Goal: Transaction & Acquisition: Purchase product/service

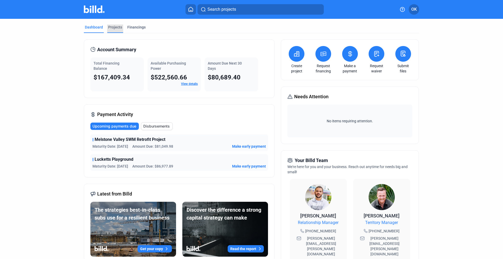
click at [115, 30] on div "Projects" at bounding box center [115, 29] width 16 height 8
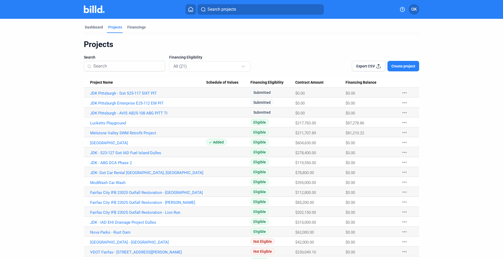
click at [402, 113] on mat-icon "more_horiz" at bounding box center [404, 113] width 6 height 6
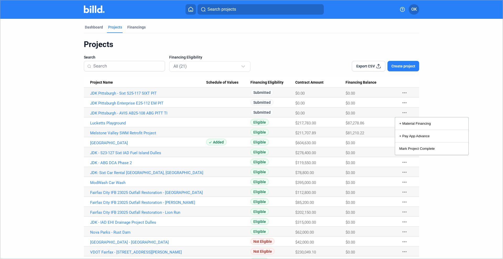
click at [154, 112] on div at bounding box center [251, 129] width 503 height 259
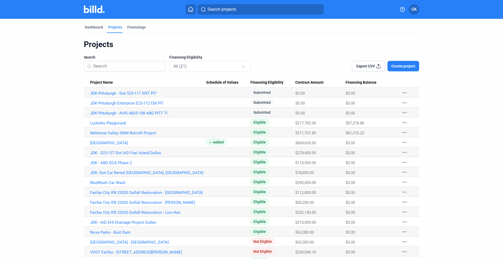
click at [154, 112] on link "JDK Pittsburgh - AVIS AB25-108 ABG PITT TI" at bounding box center [148, 113] width 116 height 5
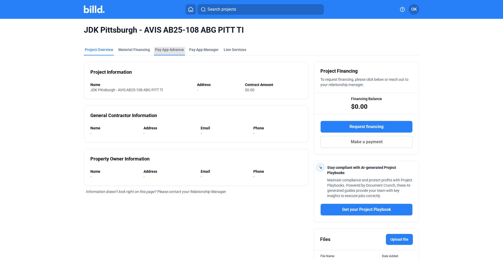
click at [170, 51] on div "Pay App Advance" at bounding box center [169, 49] width 29 height 5
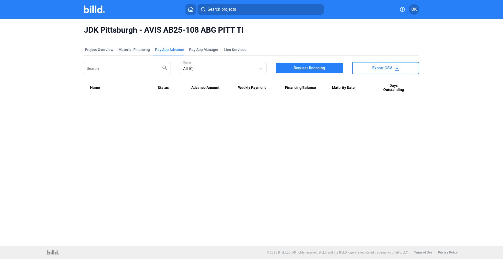
click at [319, 69] on span "Request financing" at bounding box center [308, 67] width 31 height 5
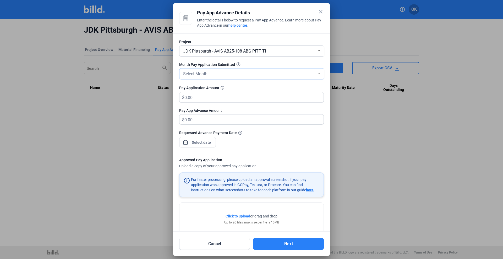
click at [222, 77] on div "Select Month" at bounding box center [249, 73] width 135 height 7
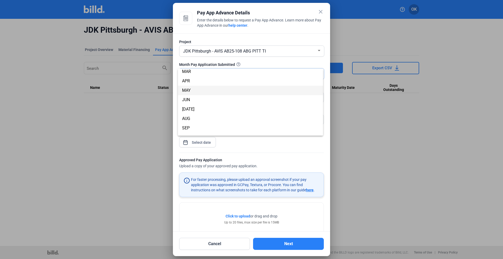
scroll to position [46, 0]
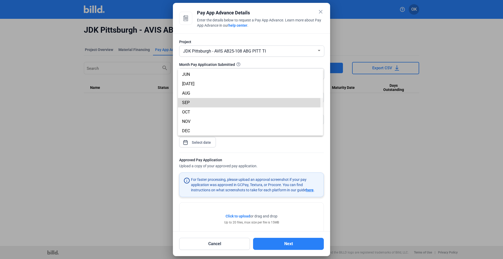
click at [187, 103] on span "SEP" at bounding box center [186, 102] width 8 height 5
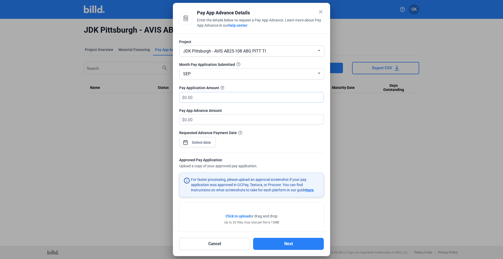
click at [205, 98] on input "text" at bounding box center [253, 97] width 139 height 10
type input "6,800.00"
click at [199, 144] on div "close Pay App Advance Details Enter the details below to request a Pay App Adva…" at bounding box center [251, 129] width 503 height 259
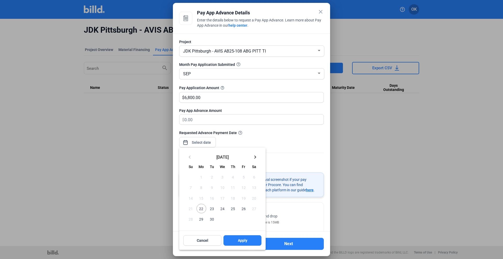
click at [197, 208] on span "22" at bounding box center [200, 208] width 9 height 9
click at [228, 243] on button "Apply" at bounding box center [242, 241] width 38 height 10
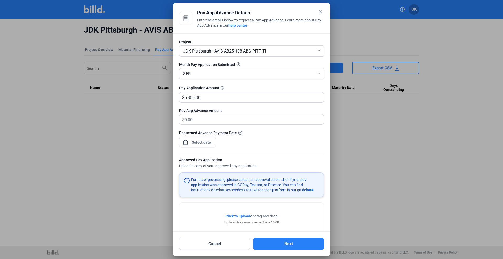
click at [235, 216] on span "Click to upload" at bounding box center [237, 216] width 25 height 4
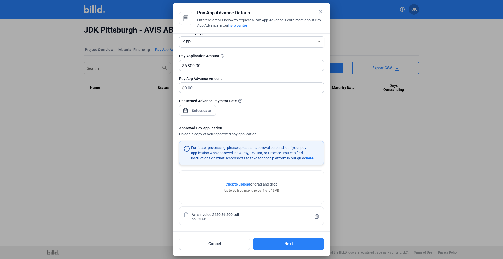
scroll to position [33, 0]
click at [284, 244] on button "Next" at bounding box center [288, 244] width 71 height 12
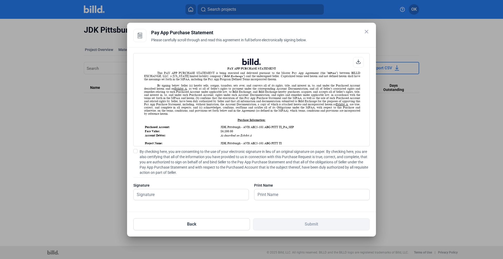
scroll to position [0, 0]
click at [134, 151] on span at bounding box center [135, 151] width 4 height 4
click at [0, 0] on input "By checking here, you are consenting to the use of your electronic signature in…" at bounding box center [0, 0] width 0 height 0
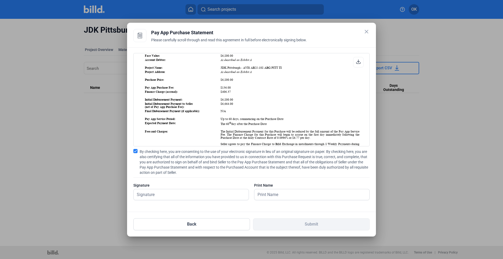
scroll to position [79, 0]
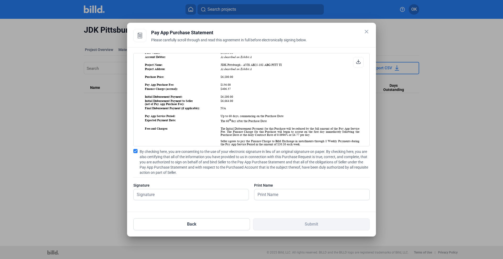
click at [358, 62] on icon at bounding box center [358, 62] width 4 height 4
click at [152, 196] on input "text" at bounding box center [187, 194] width 109 height 11
type input "[PERSON_NAME]"
click at [274, 193] on input "text" at bounding box center [308, 194] width 109 height 11
type input "[PERSON_NAME]"
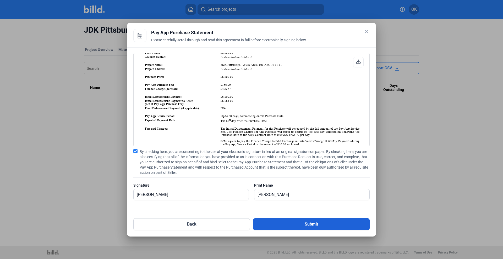
click at [310, 223] on button "Submit" at bounding box center [311, 225] width 116 height 12
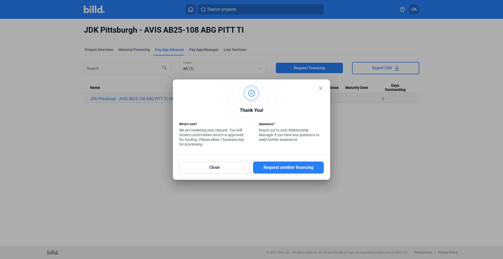
drag, startPoint x: 281, startPoint y: 168, endPoint x: 293, endPoint y: 97, distance: 71.9
click at [292, 102] on div "close Thank You! What’s next? We are reviewing your request. You will receive c…" at bounding box center [251, 130] width 144 height 88
click at [287, 170] on button "Request another financing" at bounding box center [288, 168] width 71 height 12
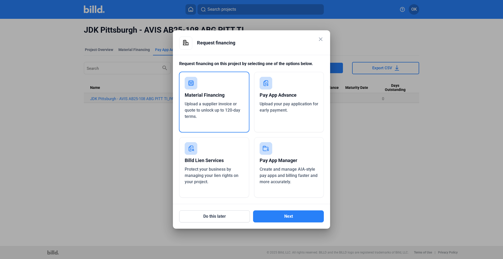
click at [286, 103] on span "Upload your pay application for early payment." at bounding box center [288, 107] width 59 height 11
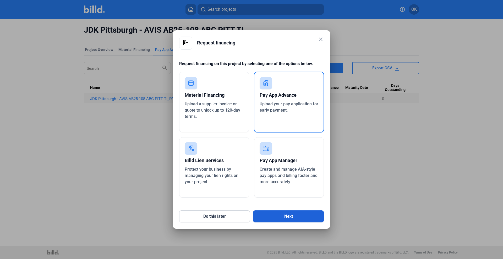
click at [272, 213] on button "Next" at bounding box center [288, 217] width 71 height 12
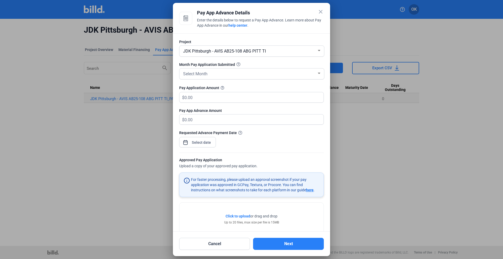
click at [317, 51] on div at bounding box center [318, 50] width 3 height 1
click at [320, 10] on div at bounding box center [251, 129] width 503 height 259
click at [320, 10] on mat-icon "close" at bounding box center [320, 12] width 6 height 6
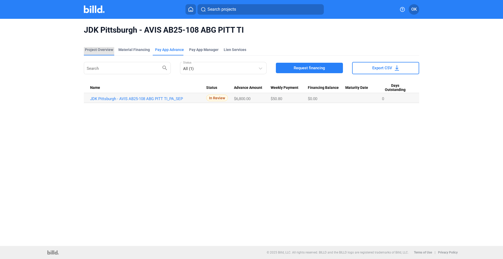
click at [98, 48] on div "Project Overview" at bounding box center [99, 49] width 28 height 5
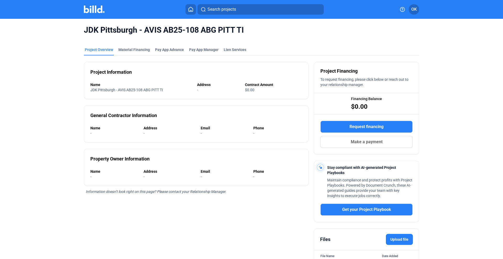
click at [96, 8] on img at bounding box center [94, 9] width 21 height 8
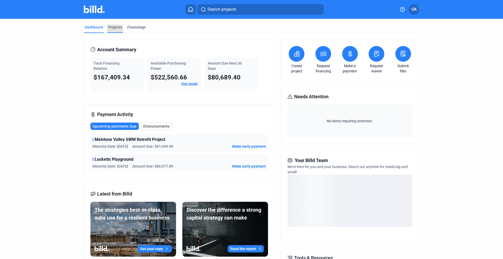
click at [115, 26] on div "Projects" at bounding box center [115, 27] width 14 height 5
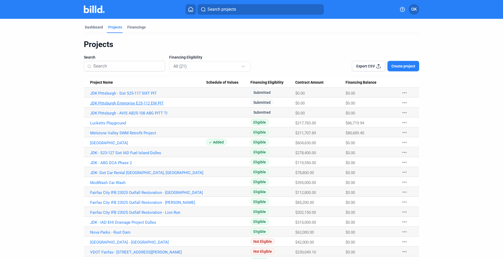
click at [140, 105] on link "JDK Pittsburgh Enterprise E25-112 EM PIT" at bounding box center [148, 103] width 116 height 5
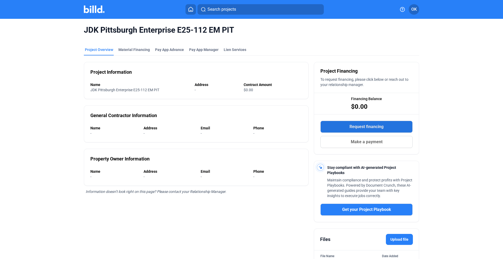
click at [359, 125] on span "Request financing" at bounding box center [366, 127] width 34 height 6
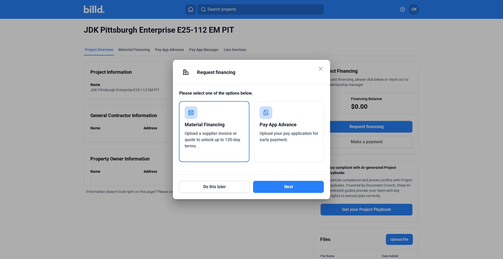
click at [287, 124] on div "Pay App Advance" at bounding box center [288, 125] width 59 height 12
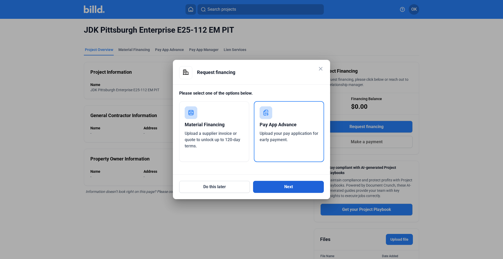
click at [282, 186] on button "Next" at bounding box center [288, 187] width 71 height 12
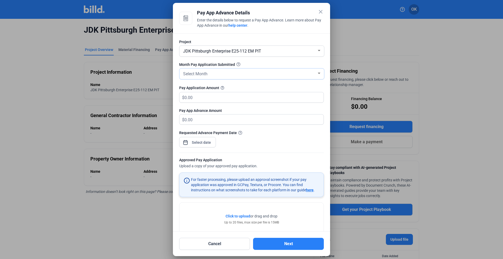
click at [229, 75] on div "Select Month" at bounding box center [249, 73] width 135 height 7
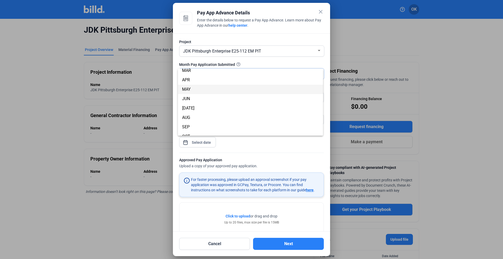
scroll to position [46, 0]
click at [193, 102] on span "SEP" at bounding box center [250, 102] width 137 height 9
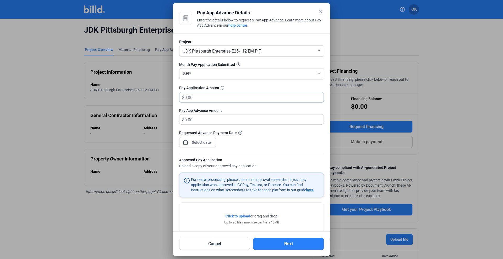
click at [203, 98] on input "text" at bounding box center [253, 97] width 139 height 10
type input "36,300.00"
click at [204, 142] on div "close Pay App Advance Details Enter the details below to request a Pay App Adva…" at bounding box center [251, 129] width 503 height 259
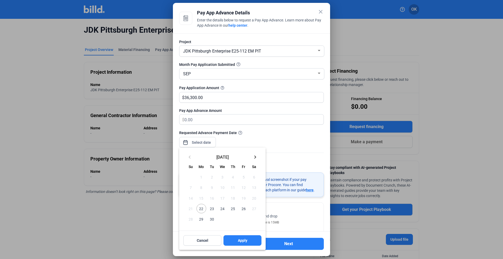
click at [199, 209] on span "22" at bounding box center [200, 208] width 9 height 9
click at [237, 239] on button "Apply" at bounding box center [242, 241] width 38 height 10
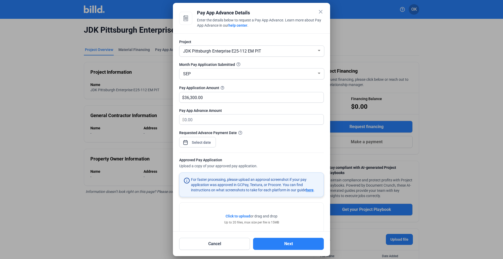
click at [231, 216] on span "Click to upload" at bounding box center [237, 216] width 25 height 4
drag, startPoint x: 282, startPoint y: 241, endPoint x: 290, endPoint y: 220, distance: 22.4
click at [291, 220] on div "close Pay App Advance Details Enter the details below to request a Pay App Adva…" at bounding box center [251, 129] width 144 height 241
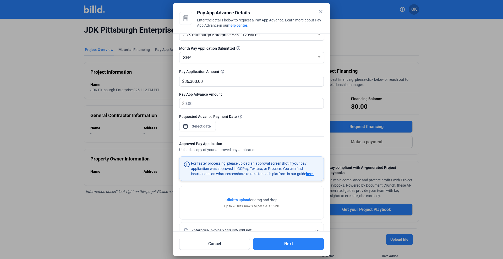
scroll to position [33, 0]
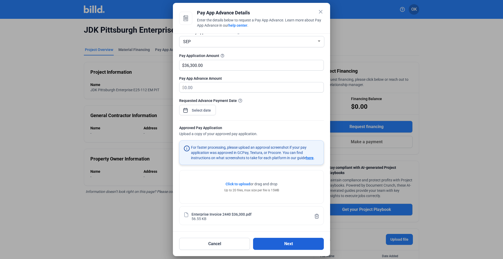
click at [278, 242] on button "Next" at bounding box center [288, 244] width 71 height 12
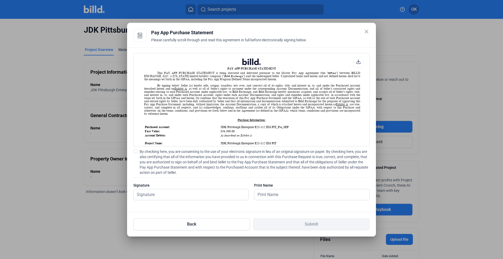
scroll to position [0, 0]
click at [135, 150] on span at bounding box center [135, 151] width 4 height 4
click at [0, 0] on input "By checking here, you are consenting to the use of your electronic signature in…" at bounding box center [0, 0] width 0 height 0
click at [357, 64] on download-v2-icon at bounding box center [358, 62] width 5 height 6
click at [147, 196] on input "text" at bounding box center [190, 194] width 115 height 11
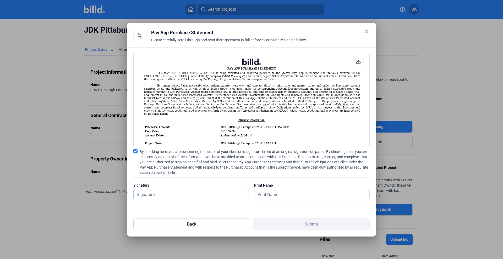
type input "[PERSON_NAME]"
click at [281, 195] on input "text" at bounding box center [311, 194] width 115 height 11
type input "[PERSON_NAME]"
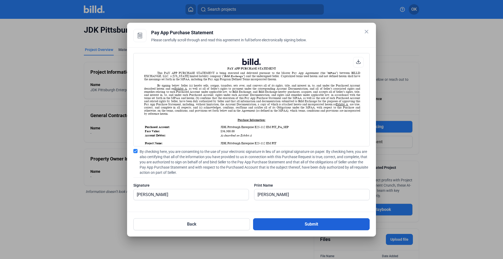
click at [301, 223] on button "Submit" at bounding box center [311, 225] width 116 height 12
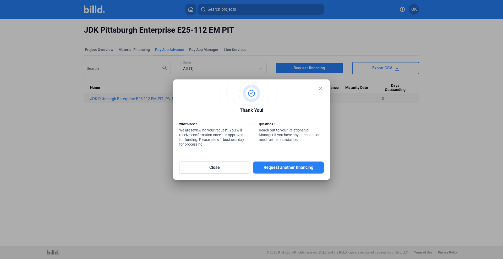
click at [321, 89] on mat-icon "close" at bounding box center [320, 88] width 6 height 6
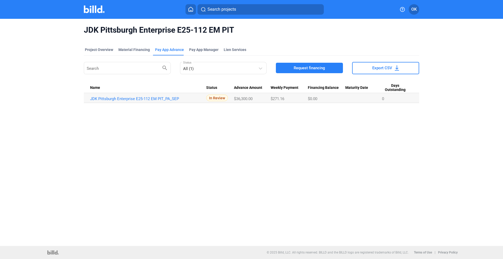
click at [93, 9] on img at bounding box center [94, 9] width 21 height 8
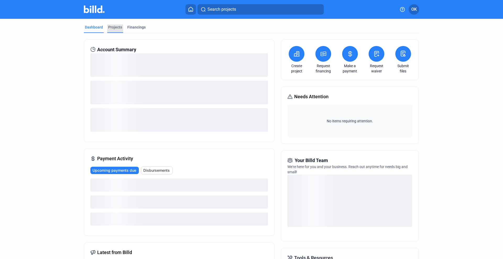
click at [114, 28] on div "Projects" at bounding box center [115, 27] width 14 height 5
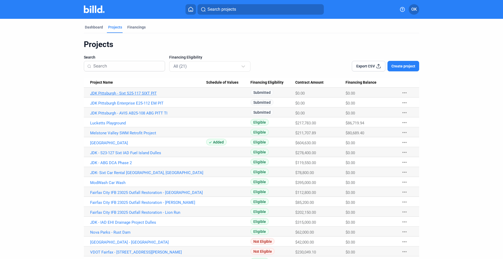
click at [125, 93] on link "JDK Pittsburgh - Sixt S25-117 SIXT PIT" at bounding box center [148, 93] width 116 height 5
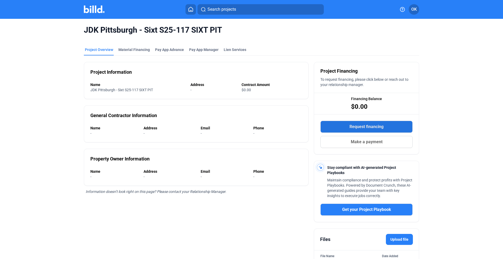
click at [358, 128] on span "Request financing" at bounding box center [366, 127] width 34 height 6
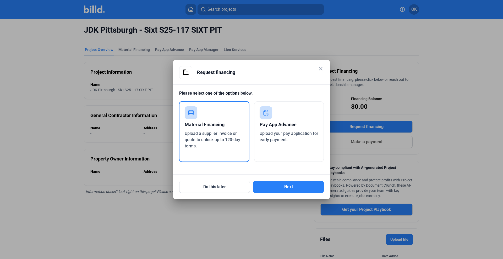
click at [297, 129] on div "Pay App Advance" at bounding box center [288, 125] width 59 height 12
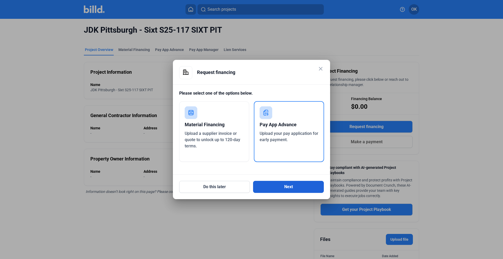
click at [285, 183] on button "Next" at bounding box center [288, 187] width 71 height 12
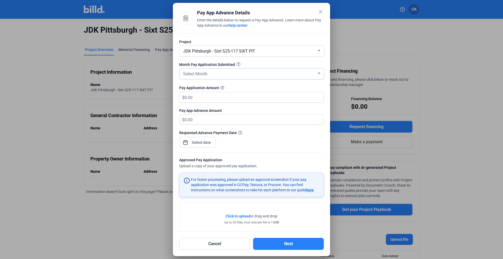
click at [215, 76] on div "Select Month" at bounding box center [249, 73] width 135 height 7
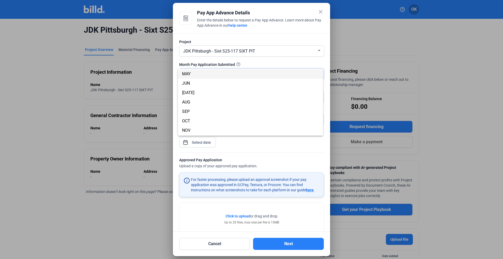
scroll to position [46, 0]
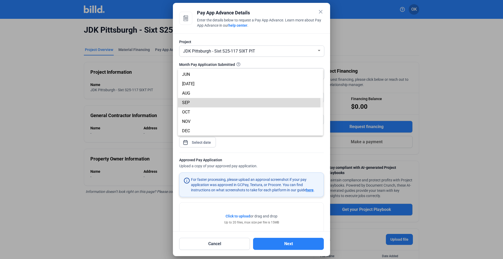
click at [192, 103] on span "SEP" at bounding box center [250, 102] width 137 height 9
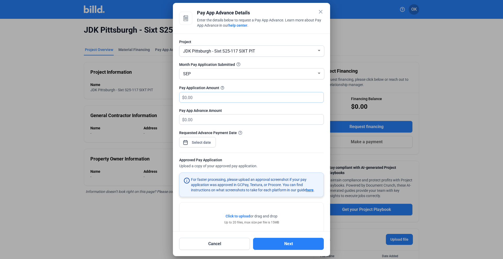
click at [197, 97] on input "text" at bounding box center [250, 97] width 133 height 10
type input "87,500.00"
click at [200, 142] on div "close Pay App Advance Details Enter the details below to request a Pay App Adva…" at bounding box center [251, 129] width 503 height 259
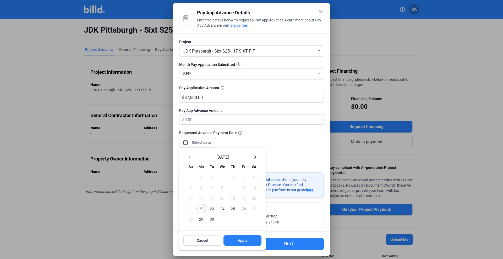
click at [200, 208] on span "22" at bounding box center [200, 208] width 9 height 9
click at [239, 241] on span "Apply" at bounding box center [242, 240] width 9 height 5
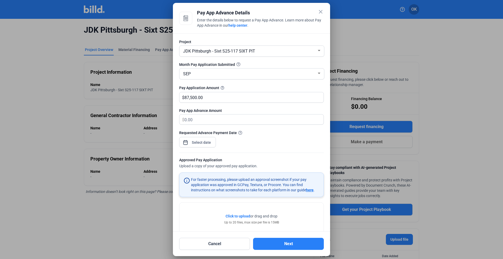
click at [237, 217] on span "Click to upload" at bounding box center [237, 216] width 25 height 4
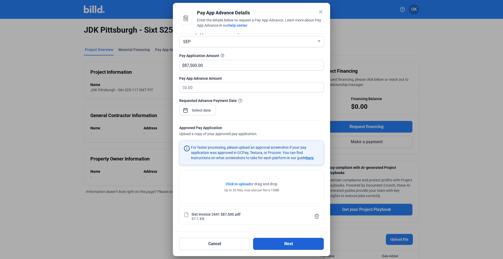
click at [281, 243] on button "Next" at bounding box center [288, 244] width 71 height 12
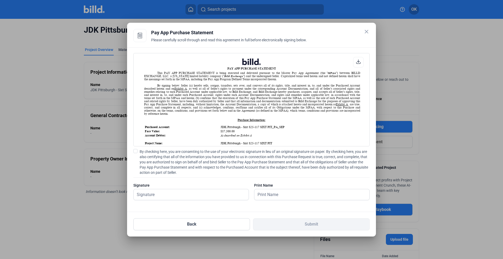
scroll to position [0, 0]
click at [357, 62] on icon at bounding box center [358, 61] width 5 height 5
click at [134, 151] on span at bounding box center [135, 151] width 4 height 4
click at [0, 0] on input "By checking here, you are consenting to the use of your electronic signature in…" at bounding box center [0, 0] width 0 height 0
click at [152, 194] on input "text" at bounding box center [187, 194] width 109 height 11
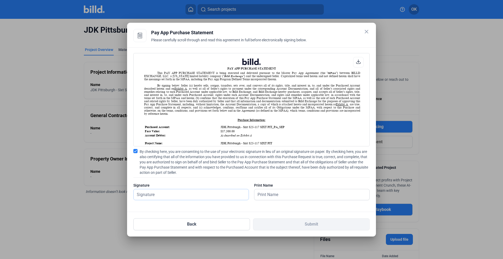
type input "[PERSON_NAME]"
click at [277, 193] on input "text" at bounding box center [308, 194] width 109 height 11
type input "[PERSON_NAME]"
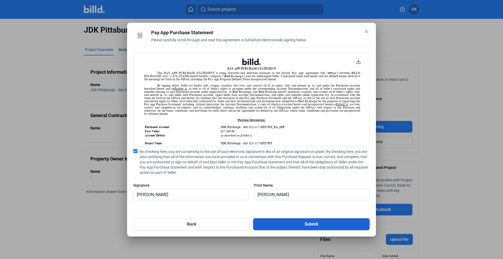
click at [306, 225] on button "Submit" at bounding box center [311, 225] width 116 height 12
